Goal: Information Seeking & Learning: Understand process/instructions

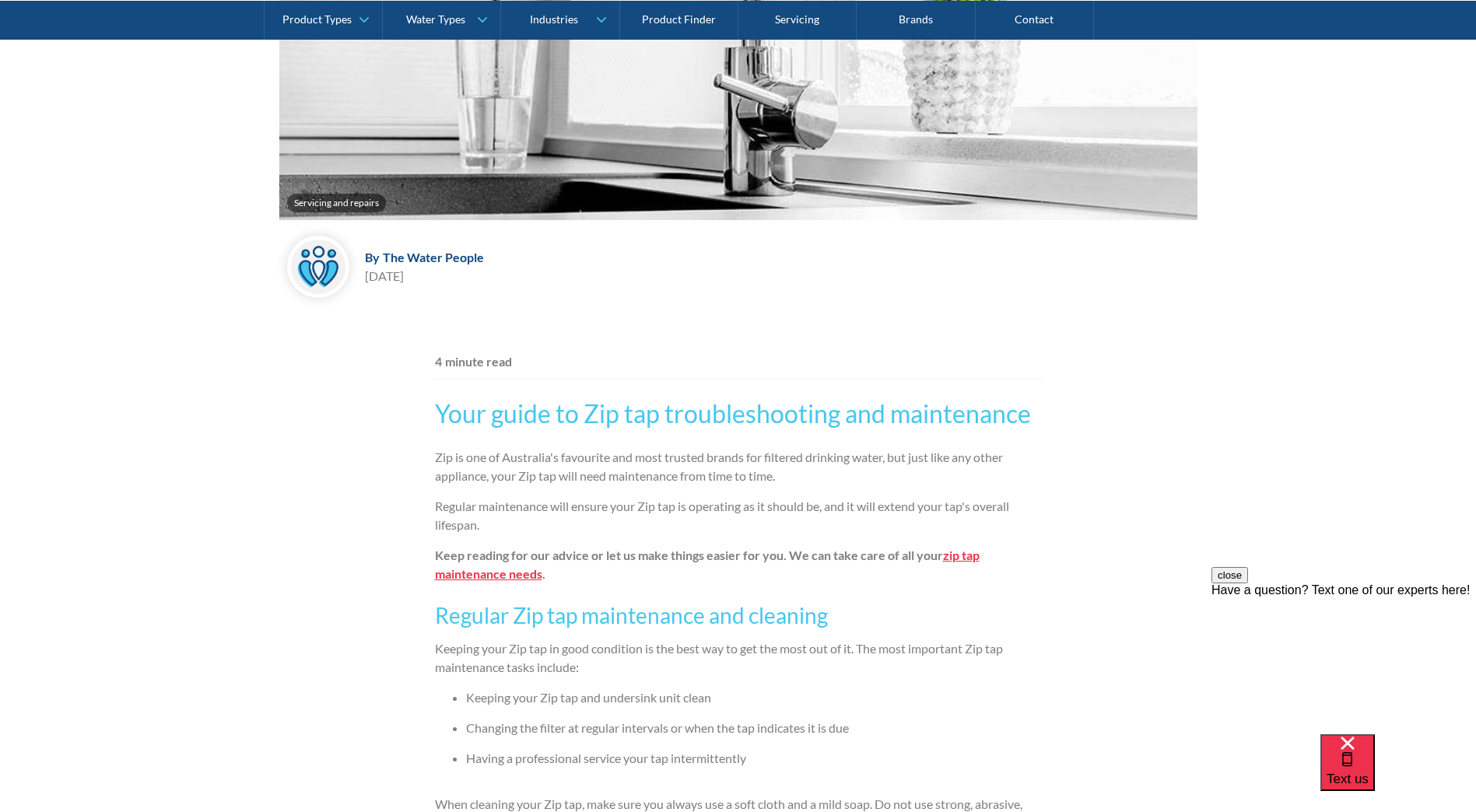
scroll to position [623, 0]
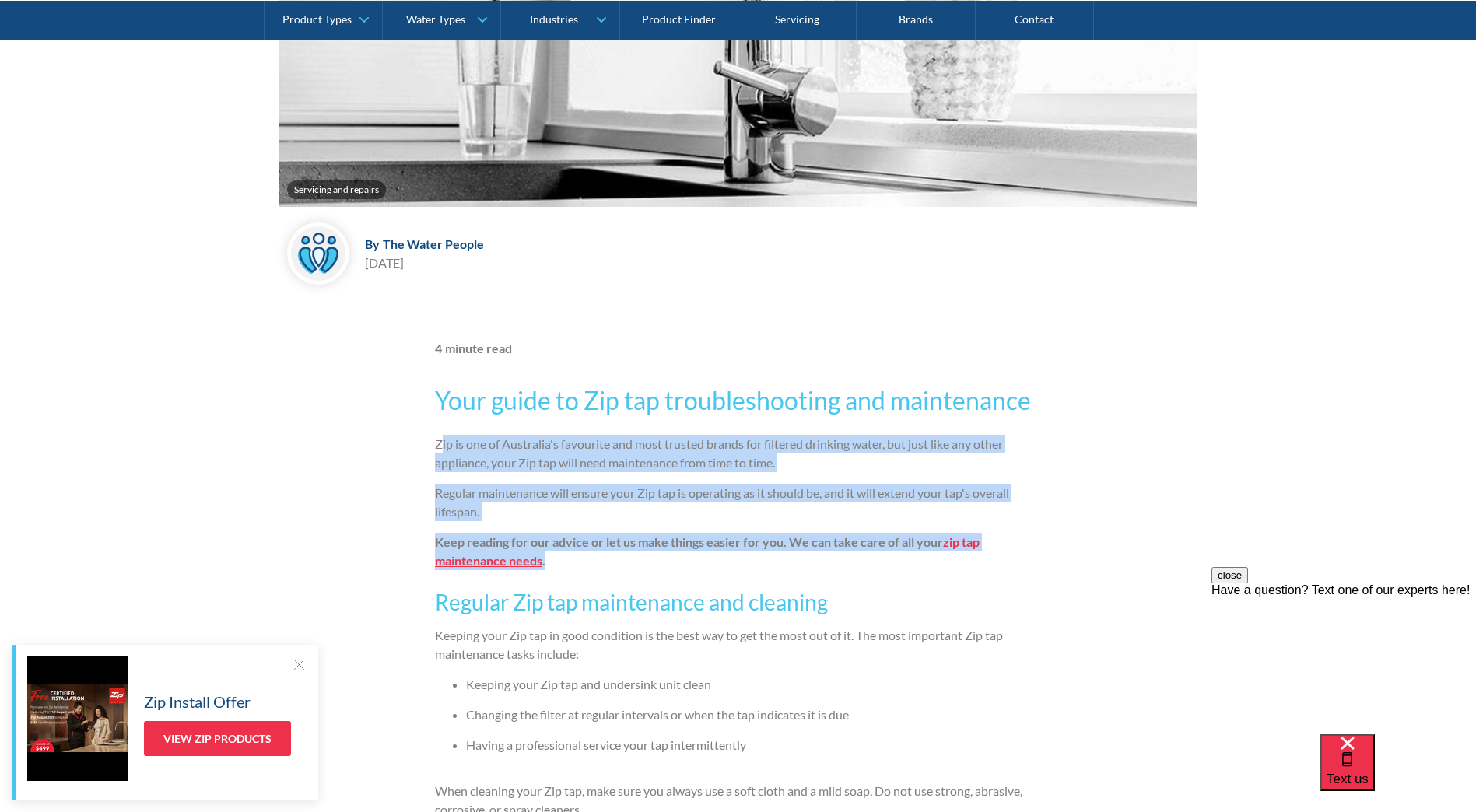
drag, startPoint x: 440, startPoint y: 445, endPoint x: 1068, endPoint y: 562, distance: 638.8
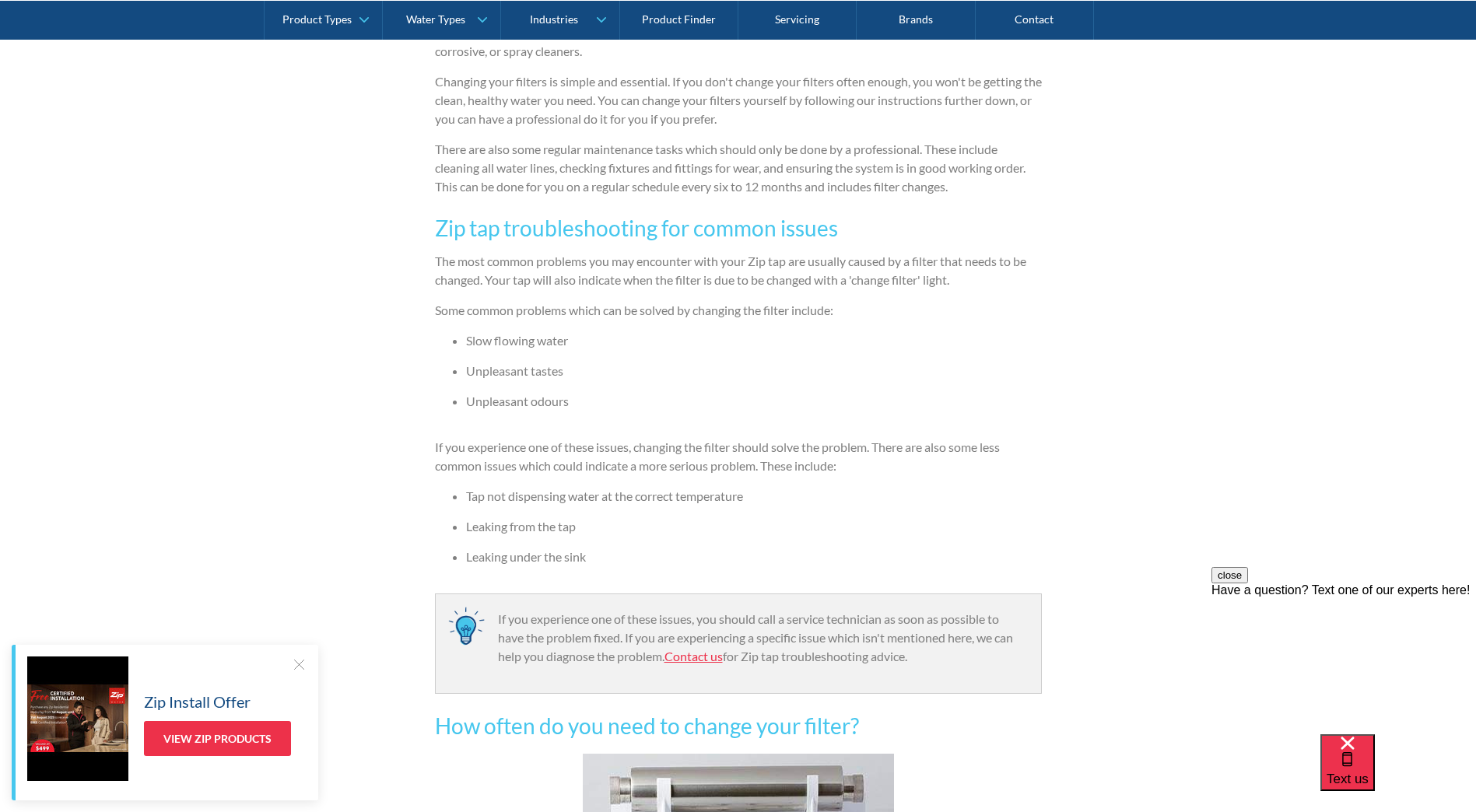
scroll to position [1400, 0]
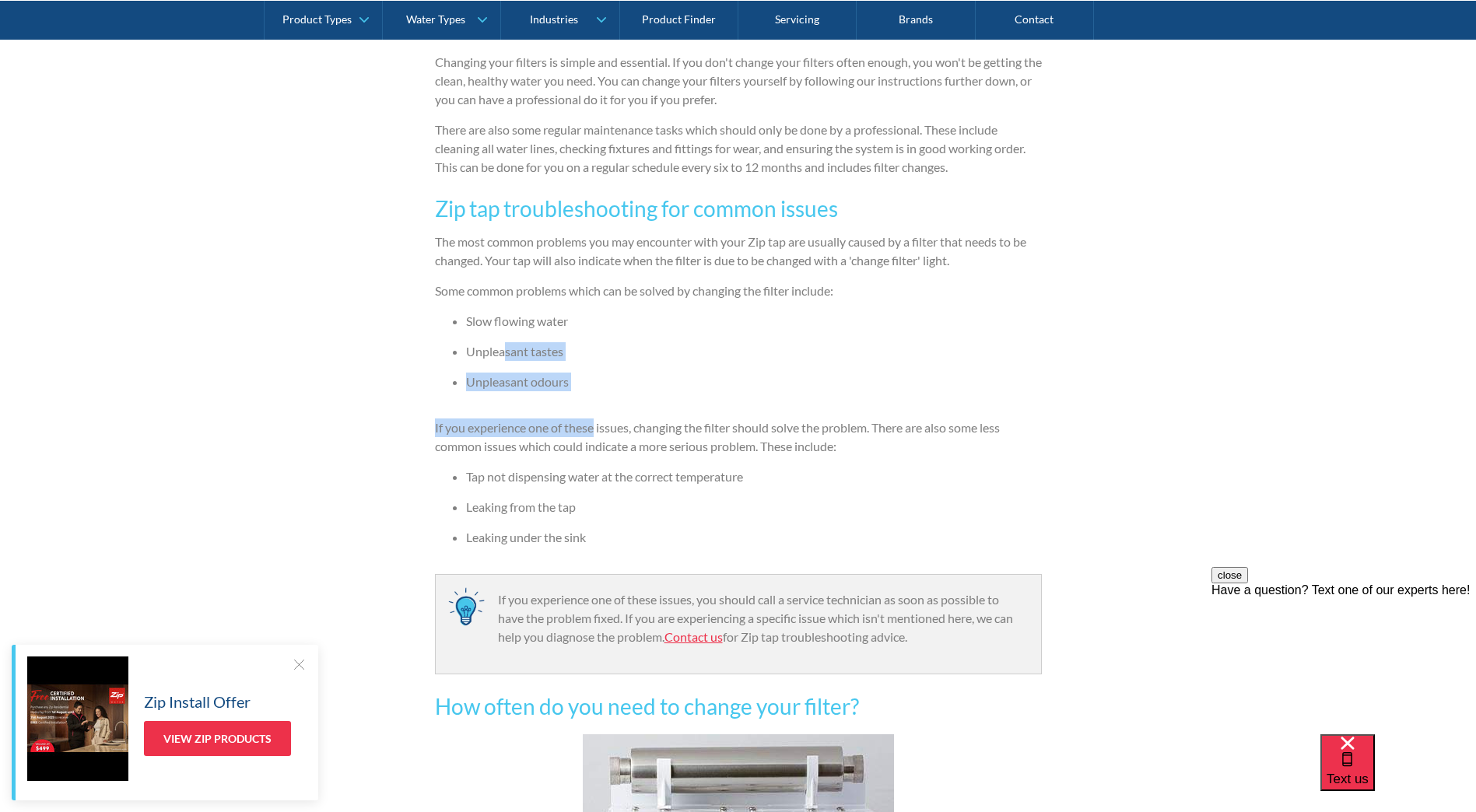
drag, startPoint x: 504, startPoint y: 332, endPoint x: 595, endPoint y: 413, distance: 121.8
click at [595, 413] on div "Zip is one of Australia's favourite and most trusted brands for filtered drinki…" at bounding box center [738, 592] width 607 height 1869
drag, startPoint x: 595, startPoint y: 413, endPoint x: 494, endPoint y: 450, distance: 107.6
click at [472, 450] on p "If you experience one of these issues, changing the filter should solve the pro…" at bounding box center [738, 437] width 607 height 37
click at [573, 480] on li "Tap not dispensing water at the correct temperature" at bounding box center [754, 477] width 576 height 19
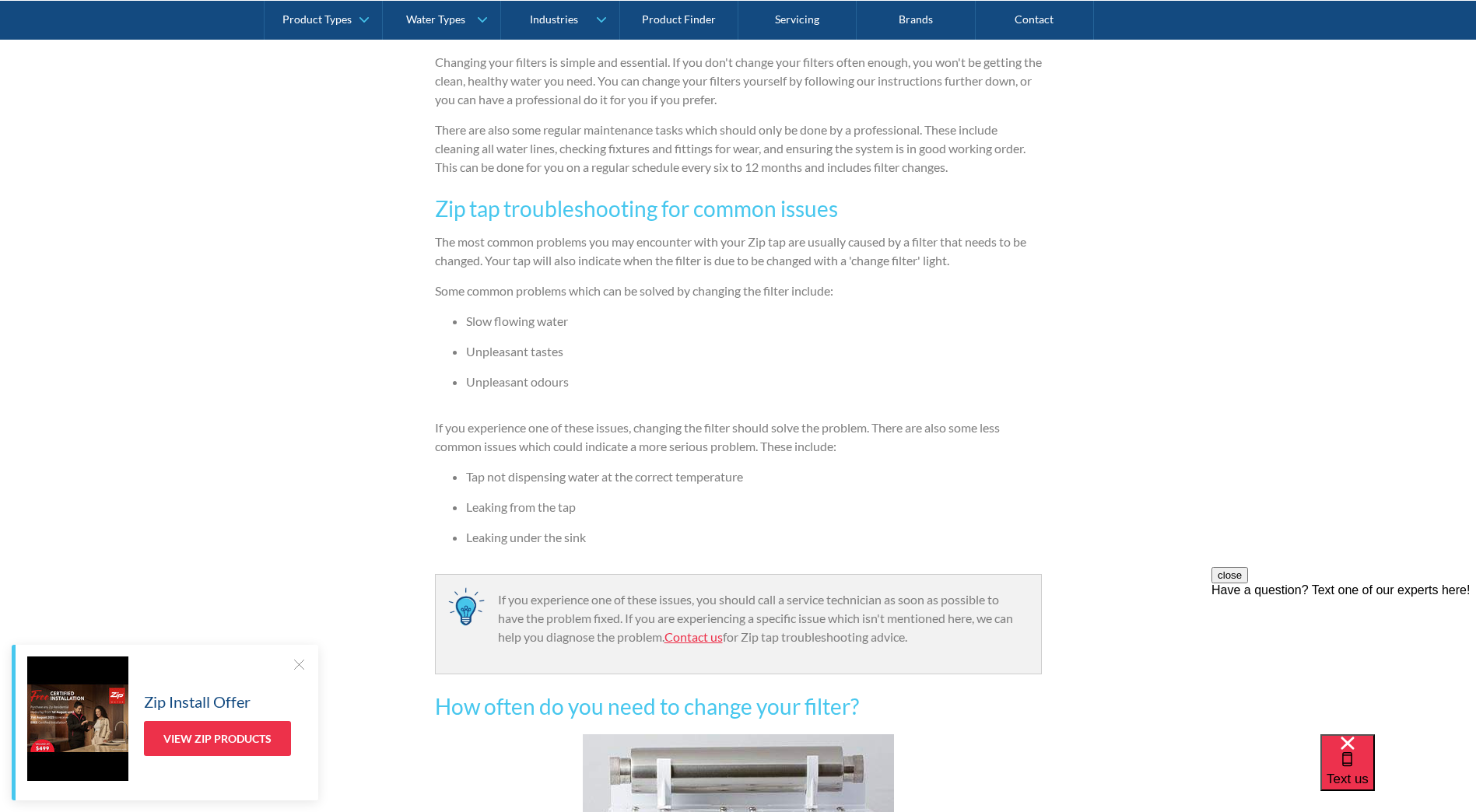
click at [554, 508] on li "Leaking from the tap" at bounding box center [754, 508] width 576 height 19
click at [562, 539] on li "Leaking under the sink" at bounding box center [754, 538] width 576 height 19
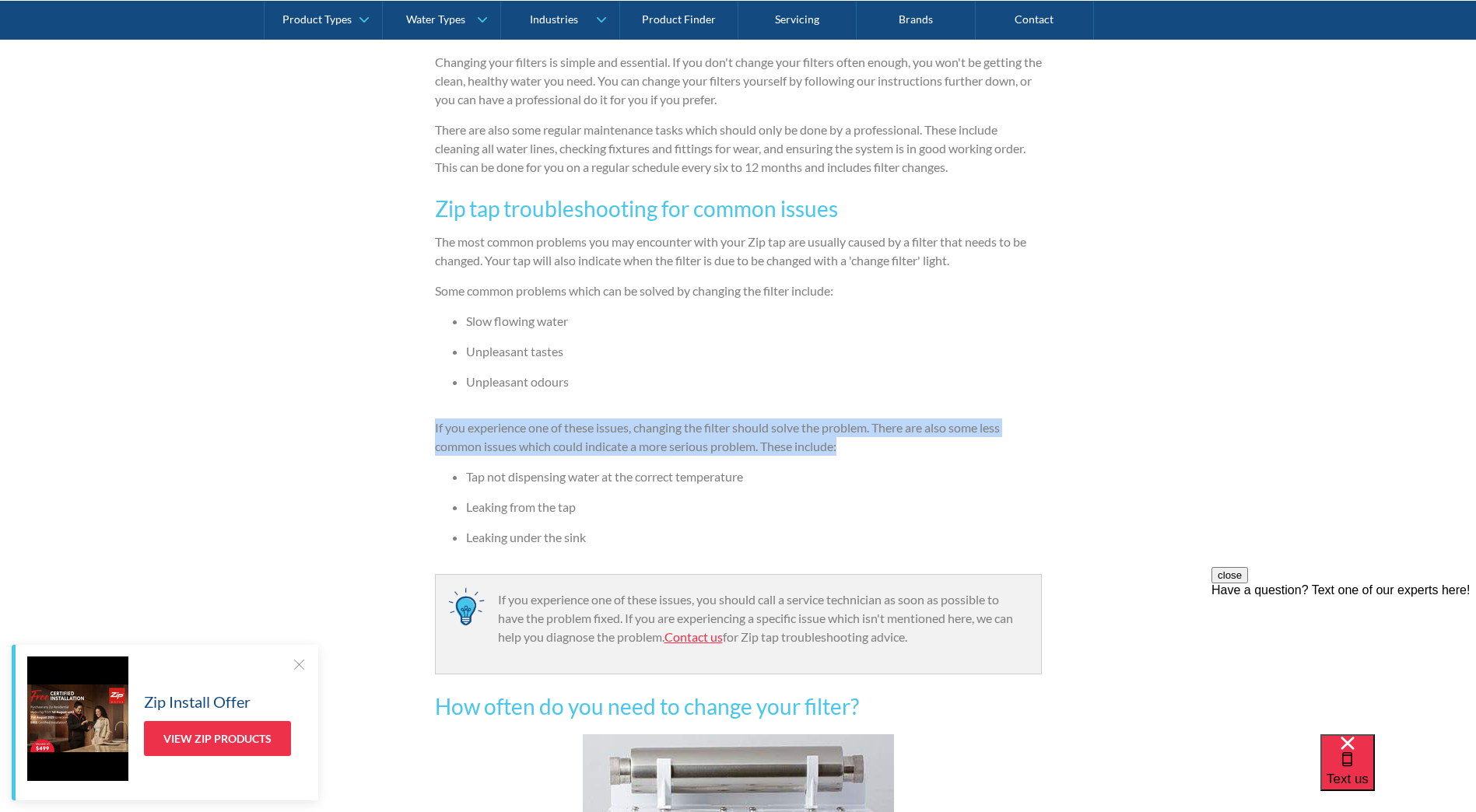
drag, startPoint x: 425, startPoint y: 426, endPoint x: 1025, endPoint y: 452, distance: 600.6
click at [1025, 452] on div "Servicing and repairs By The Water People The Water People [DATE] 4 minute read…" at bounding box center [738, 418] width 1476 height 3023
click at [1023, 451] on p "If you experience one of these issues, changing the filter should solve the pro…" at bounding box center [738, 437] width 607 height 37
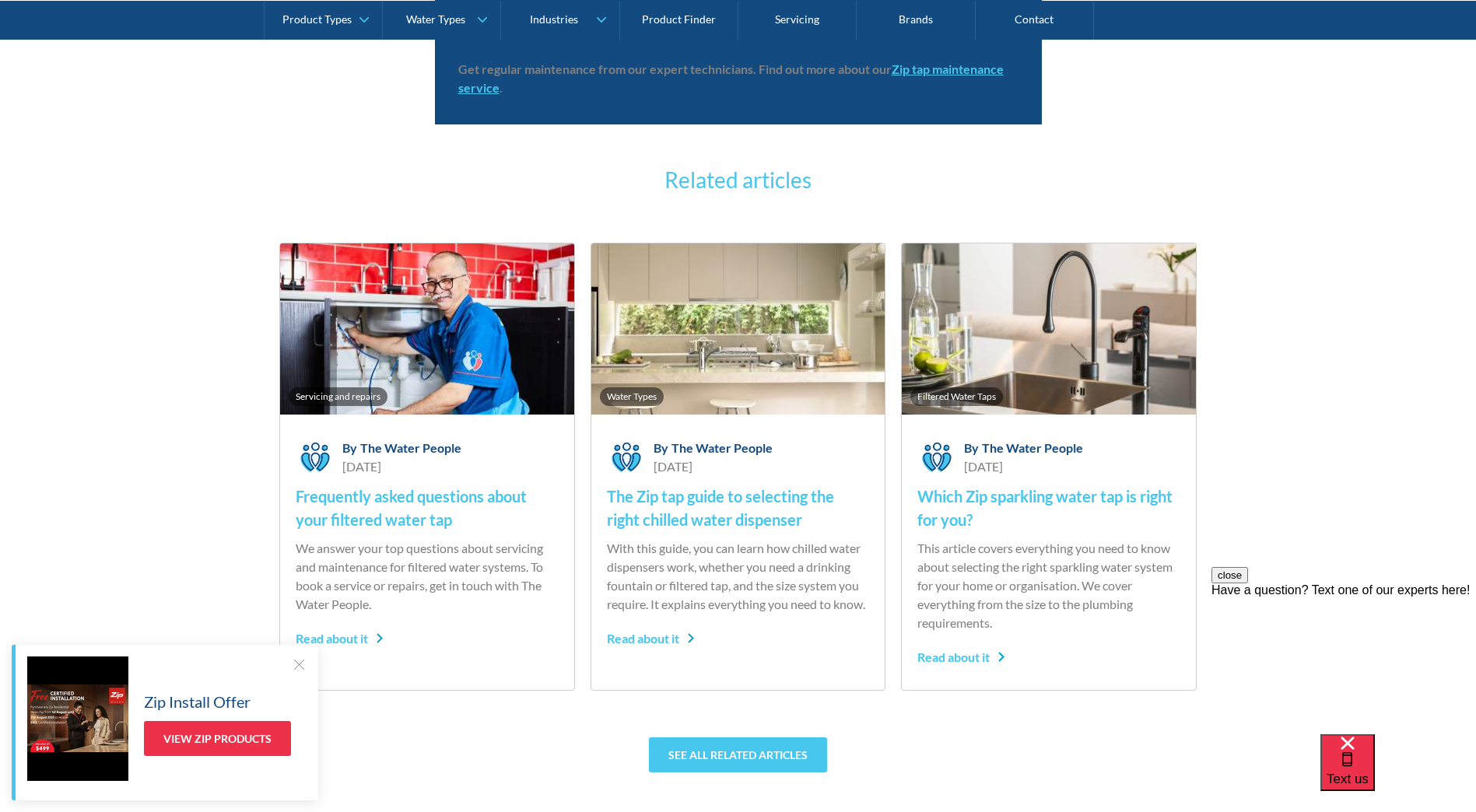
scroll to position [3190, 0]
